Goal: Task Accomplishment & Management: Manage account settings

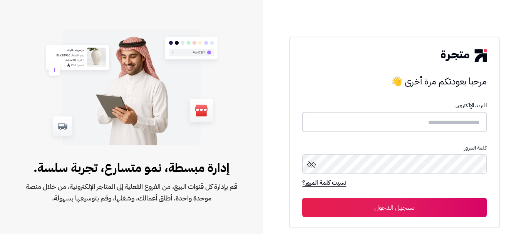
type input "**********"
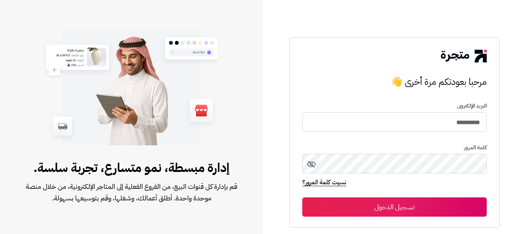
click at [391, 206] on button "تسجيل الدخول" at bounding box center [395, 206] width 184 height 19
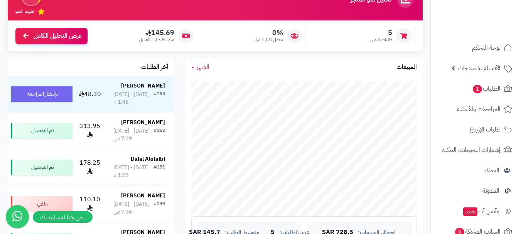
scroll to position [116, 0]
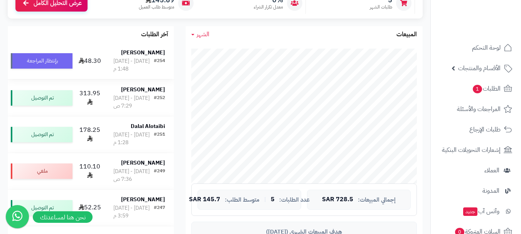
click at [139, 47] on td "Jihan Ahmed #254 الجمعة - ٢٢ أغسطس ٢٠٢٥ - 1:48 م" at bounding box center [138, 61] width 69 height 36
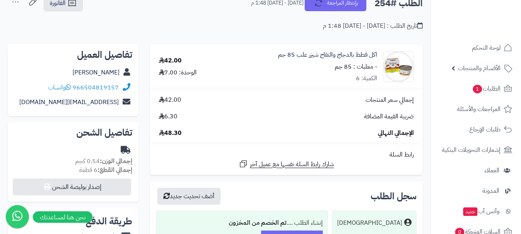
scroll to position [39, 0]
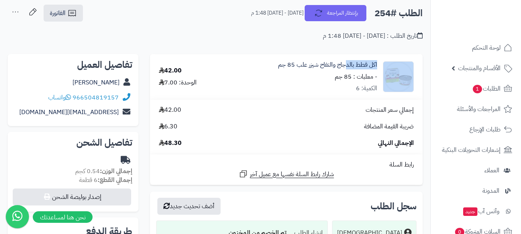
drag, startPoint x: 380, startPoint y: 56, endPoint x: 346, endPoint y: 57, distance: 33.9
click at [346, 57] on td "اكل قطط بالدجاج والتفاح شيزر علب 85 جم - معلبات : 85 جم الكمية: 6" at bounding box center [322, 76] width 200 height 45
click at [384, 44] on div "**********" at bounding box center [215, 26] width 430 height 44
drag, startPoint x: 378, startPoint y: 56, endPoint x: 319, endPoint y: 58, distance: 58.2
click at [319, 58] on td "اكل قطط بالدجاج والتفاح شيزر علب 85 جم - معلبات : 85 جم الكمية: 6" at bounding box center [322, 76] width 200 height 45
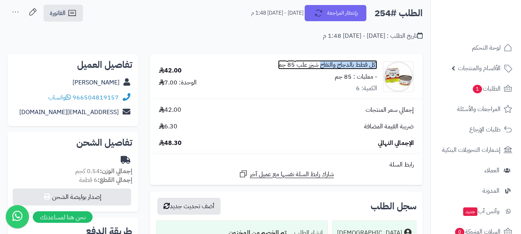
copy link "اكل قطط بالدجاج والتفاح"
